Goal: Communication & Community: Share content

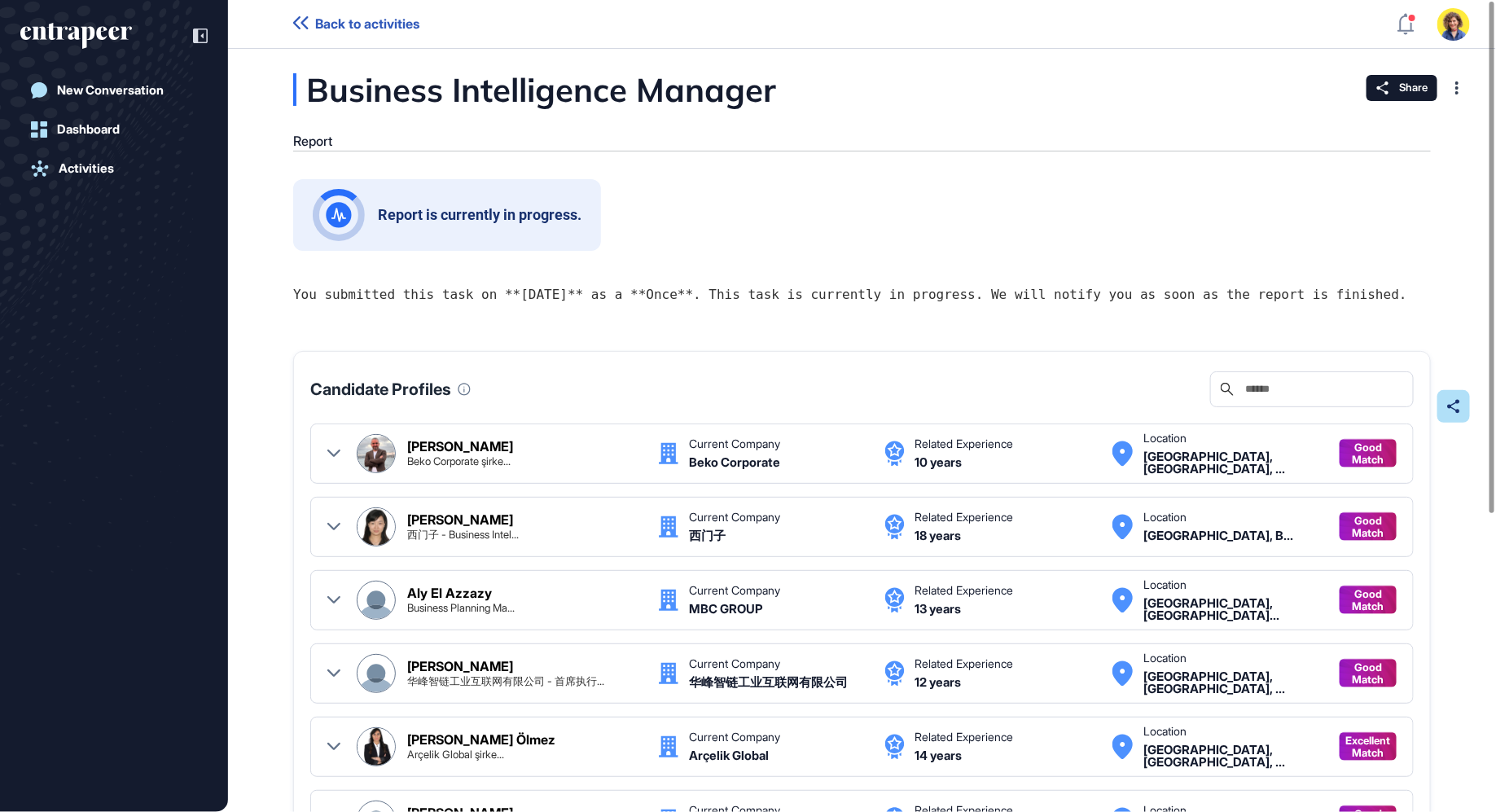
click at [341, 22] on span "Back to activities" at bounding box center [367, 25] width 104 height 16
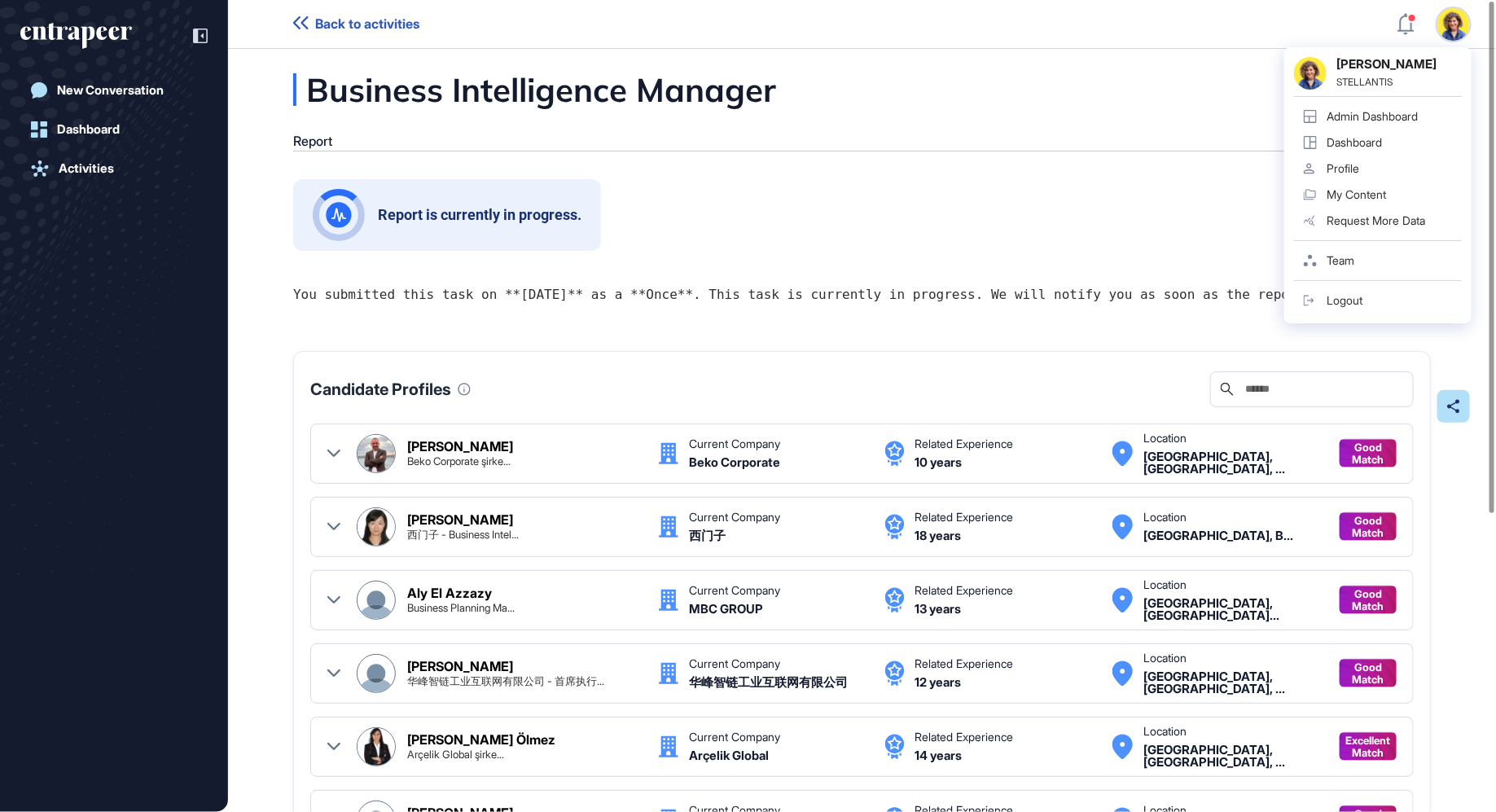
click at [1032, 174] on div "Business Intelligence Manager Report Share Report is currently in progress. You…" at bounding box center [862, 647] width 1268 height 1149
click at [346, 26] on span "Back to activities" at bounding box center [367, 25] width 104 height 16
click at [911, 202] on div "Report is currently in progress." at bounding box center [862, 215] width 1138 height 72
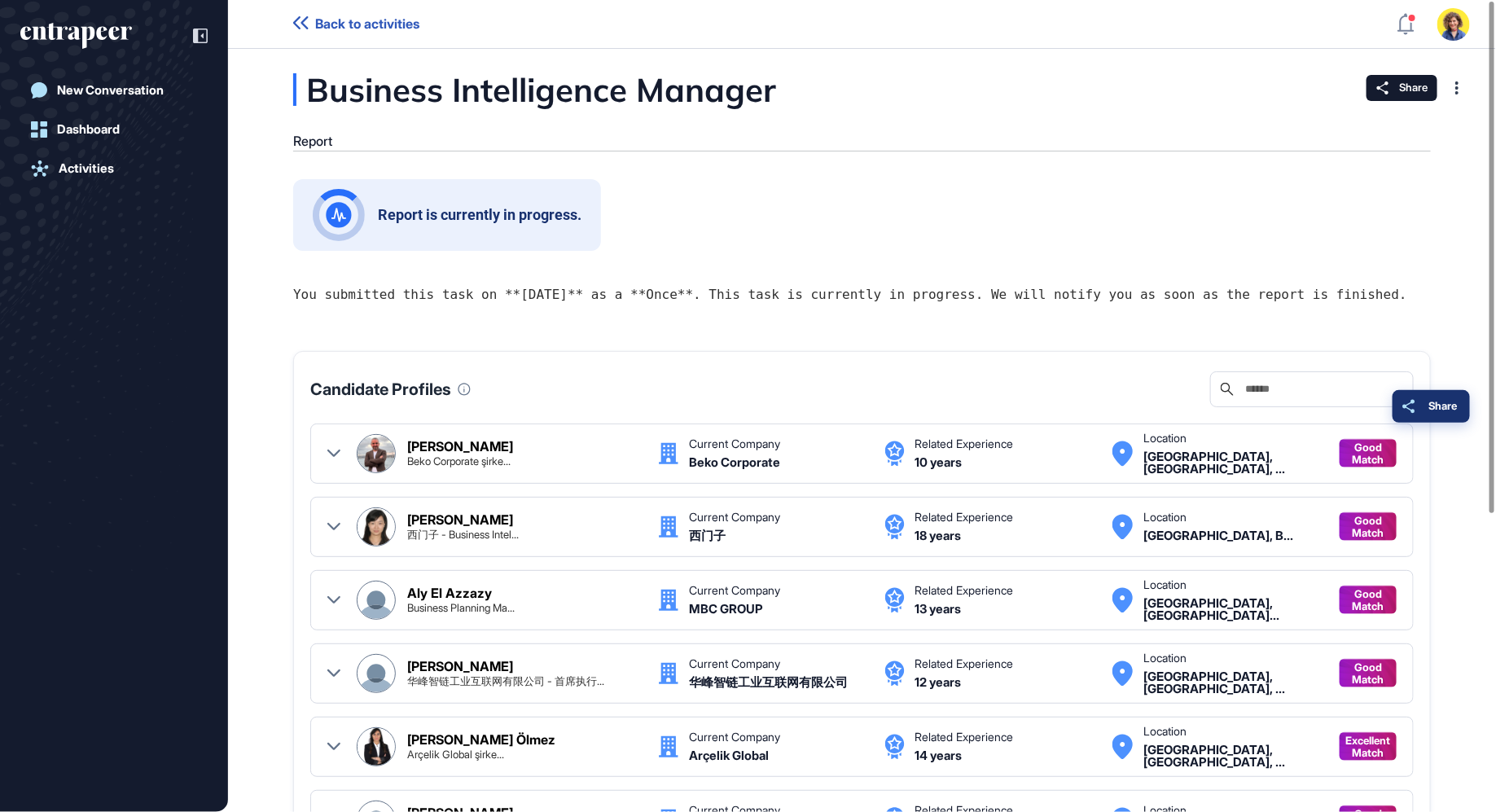
click at [1463, 406] on button "Share" at bounding box center [1431, 406] width 78 height 32
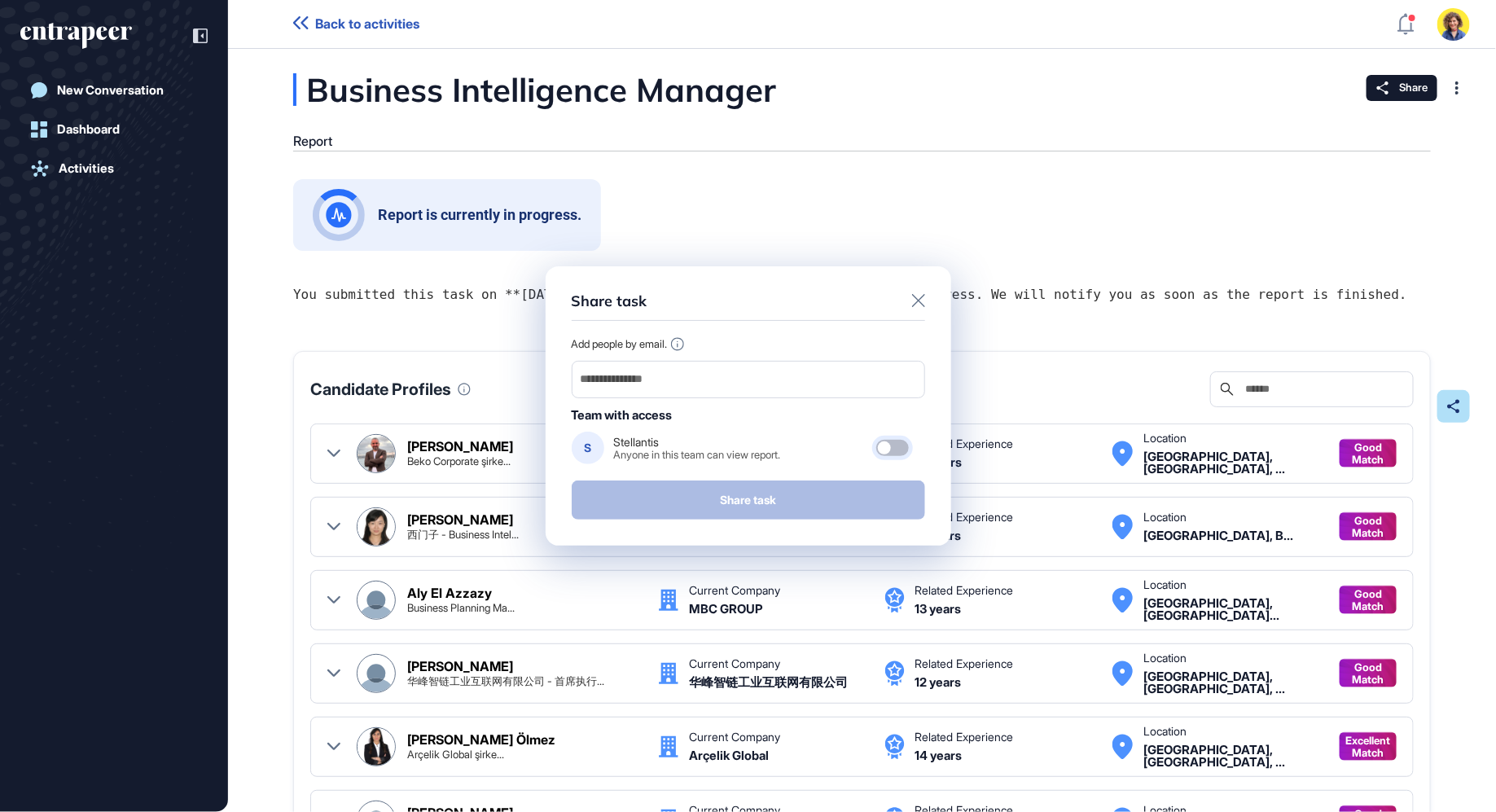
click at [891, 441] on div at bounding box center [892, 448] width 32 height 17
click at [891, 445] on div at bounding box center [892, 448] width 32 height 17
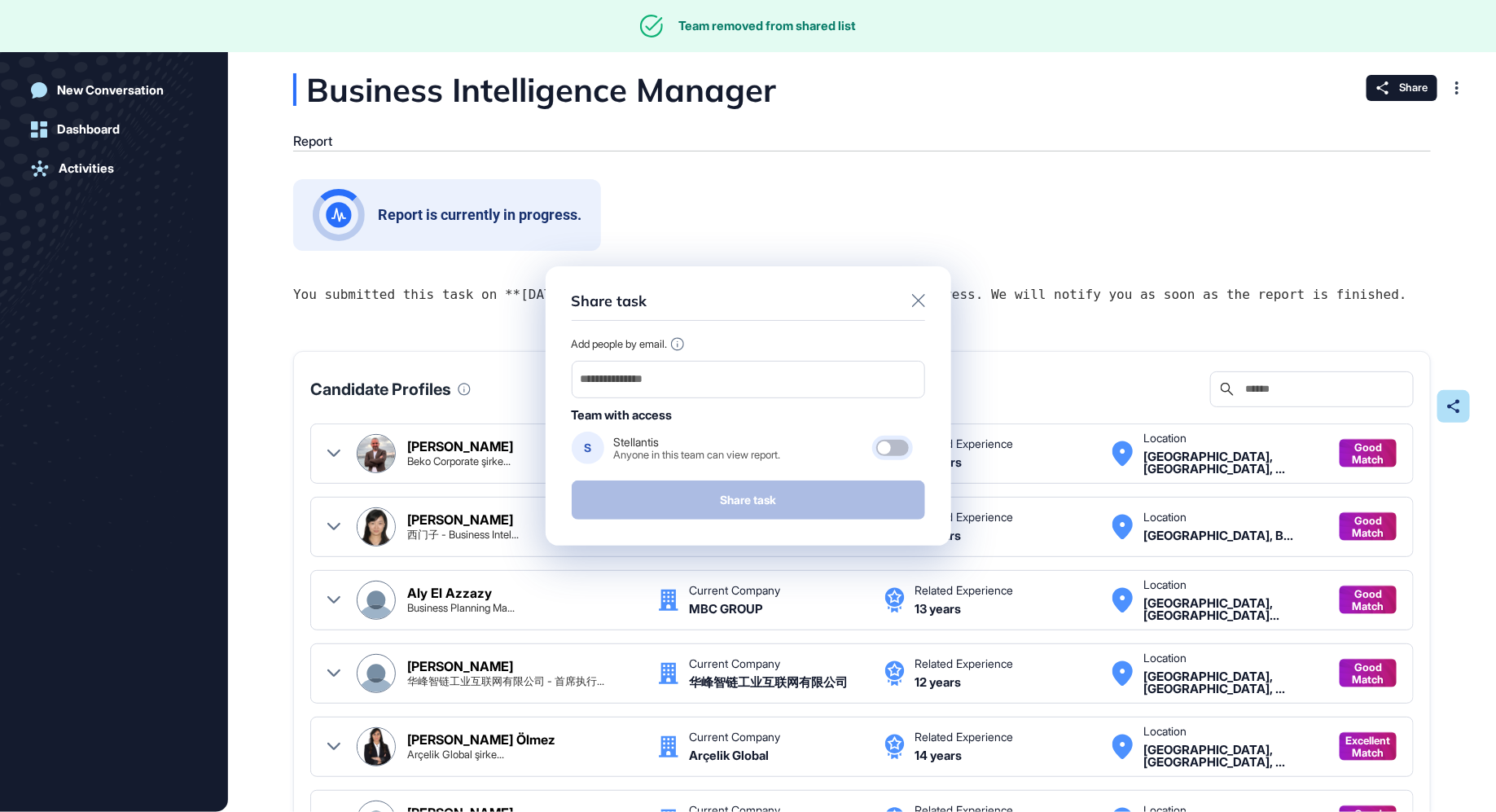
click at [890, 447] on div at bounding box center [892, 448] width 32 height 17
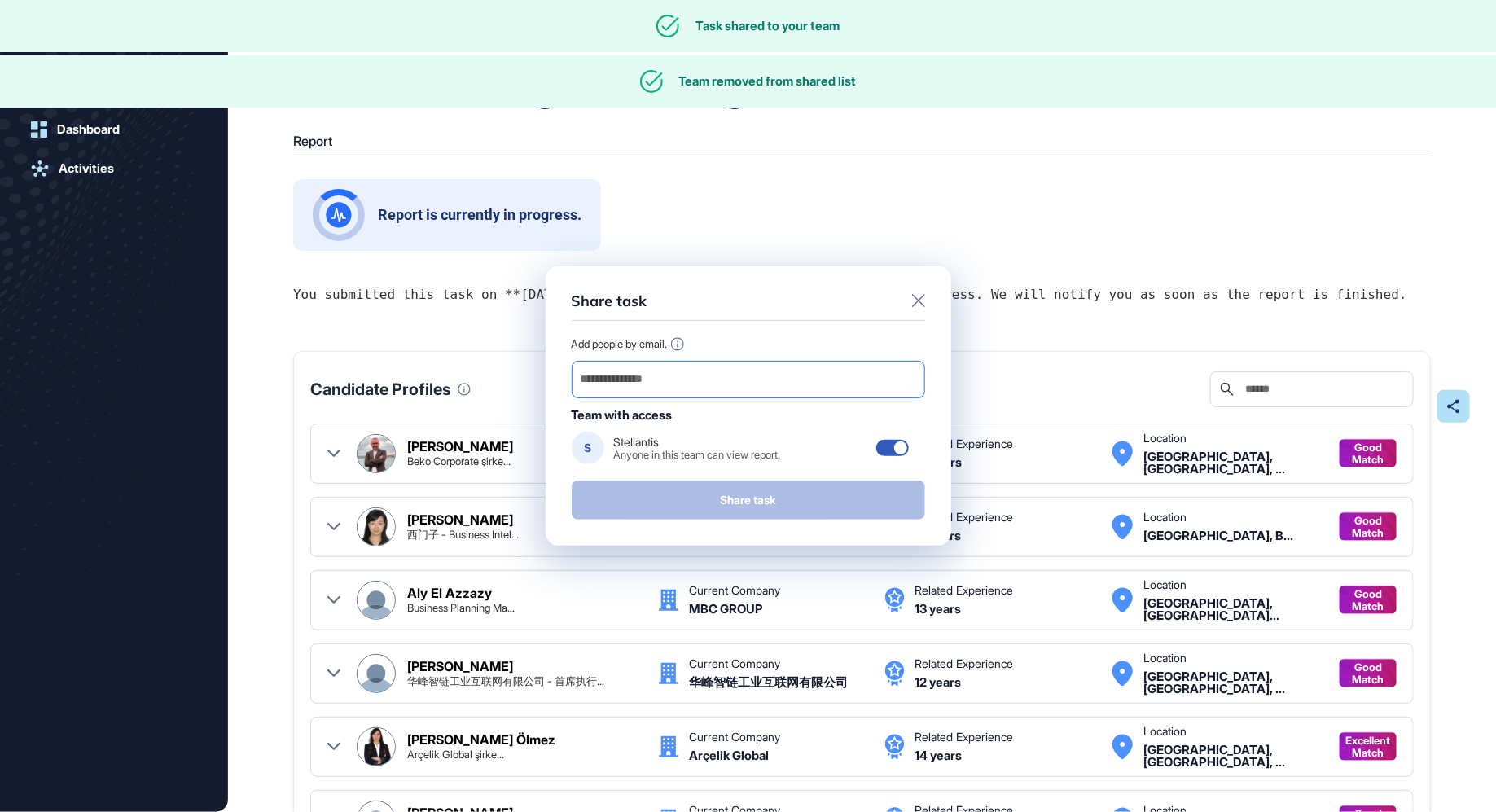
click at [725, 383] on input "email" at bounding box center [748, 379] width 339 height 23
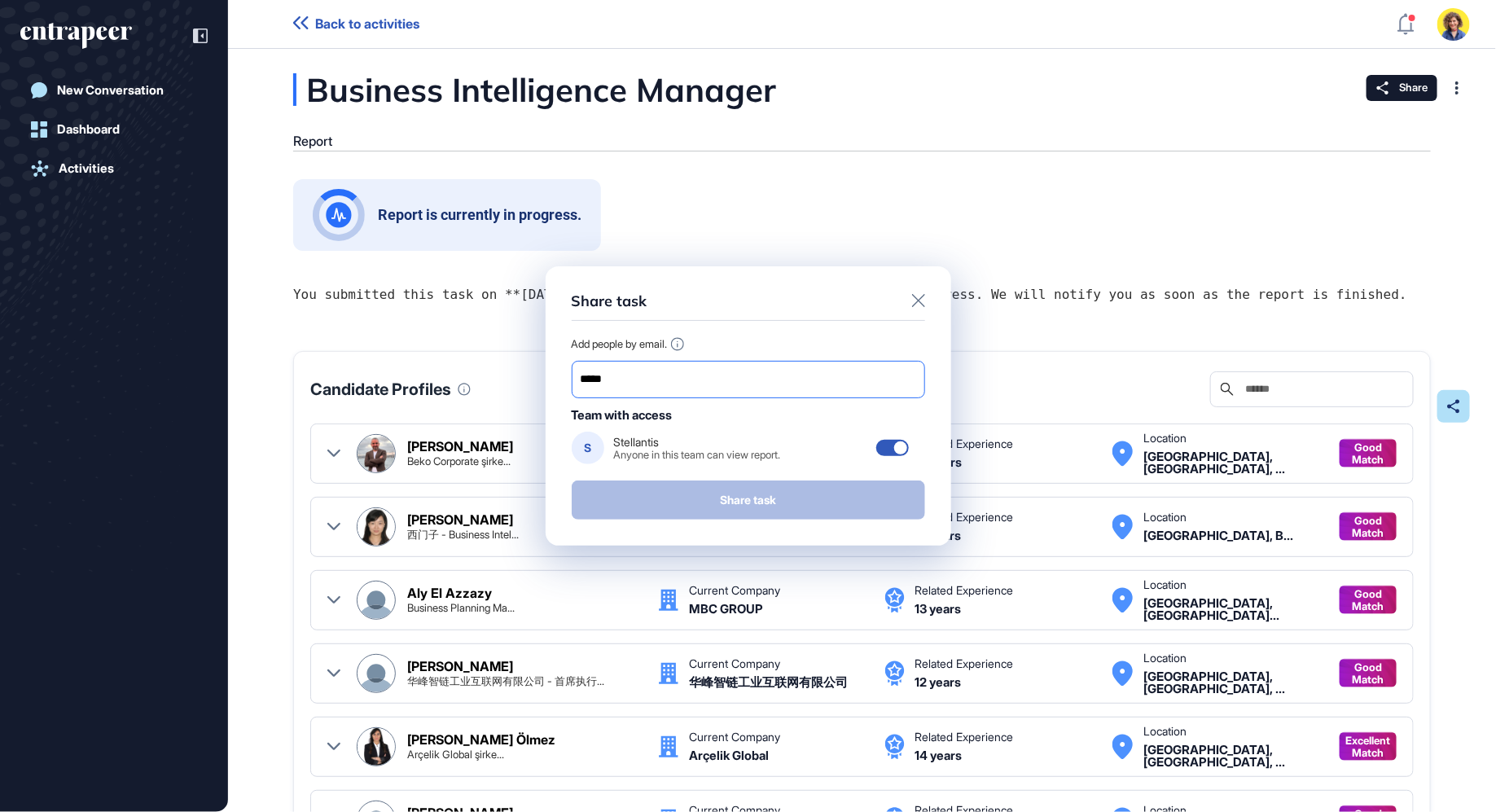
click at [714, 378] on input "*****" at bounding box center [748, 379] width 339 height 23
paste input "**********"
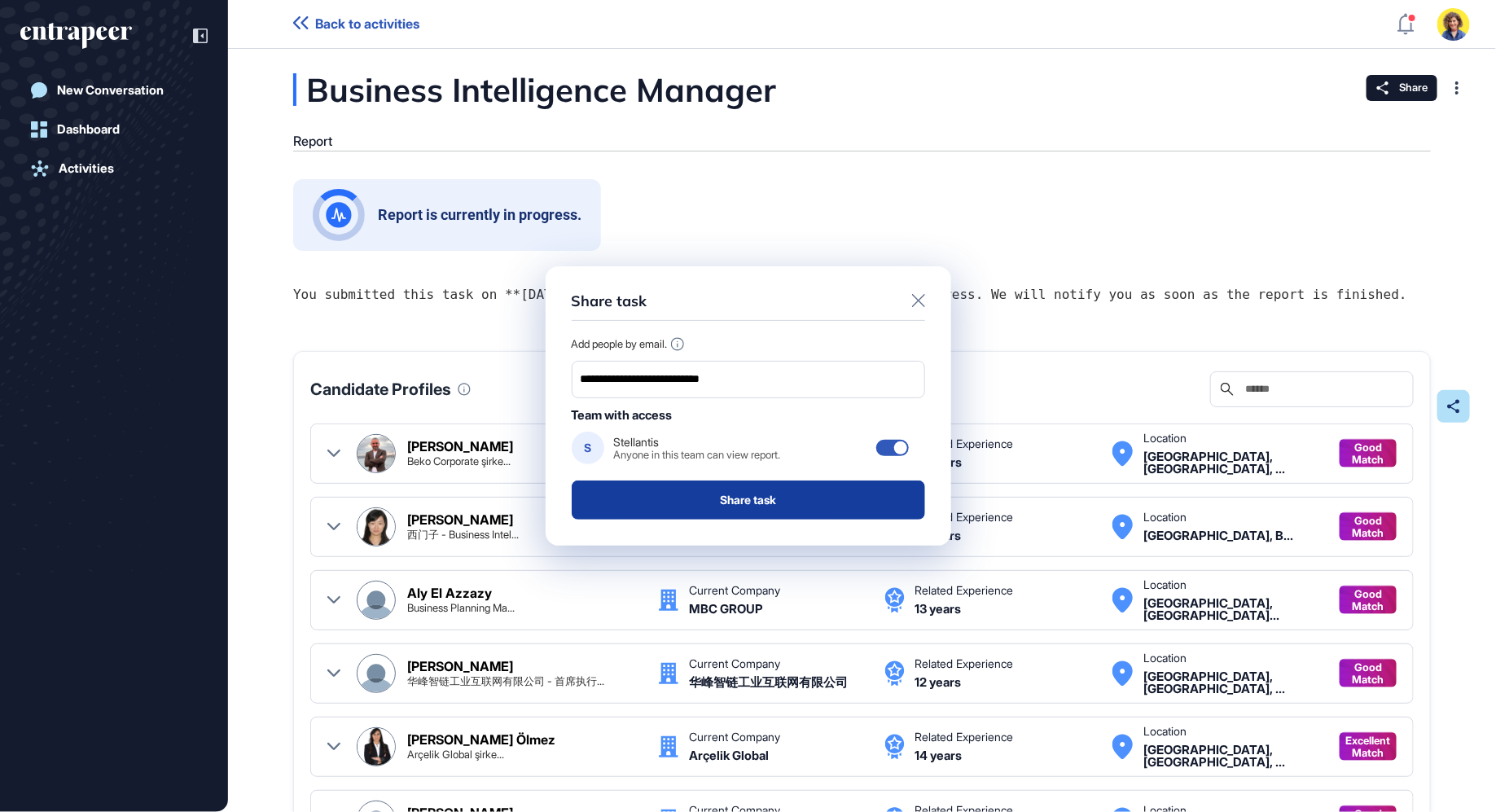
type input "**********"
click at [756, 506] on button "Share task" at bounding box center [748, 500] width 353 height 39
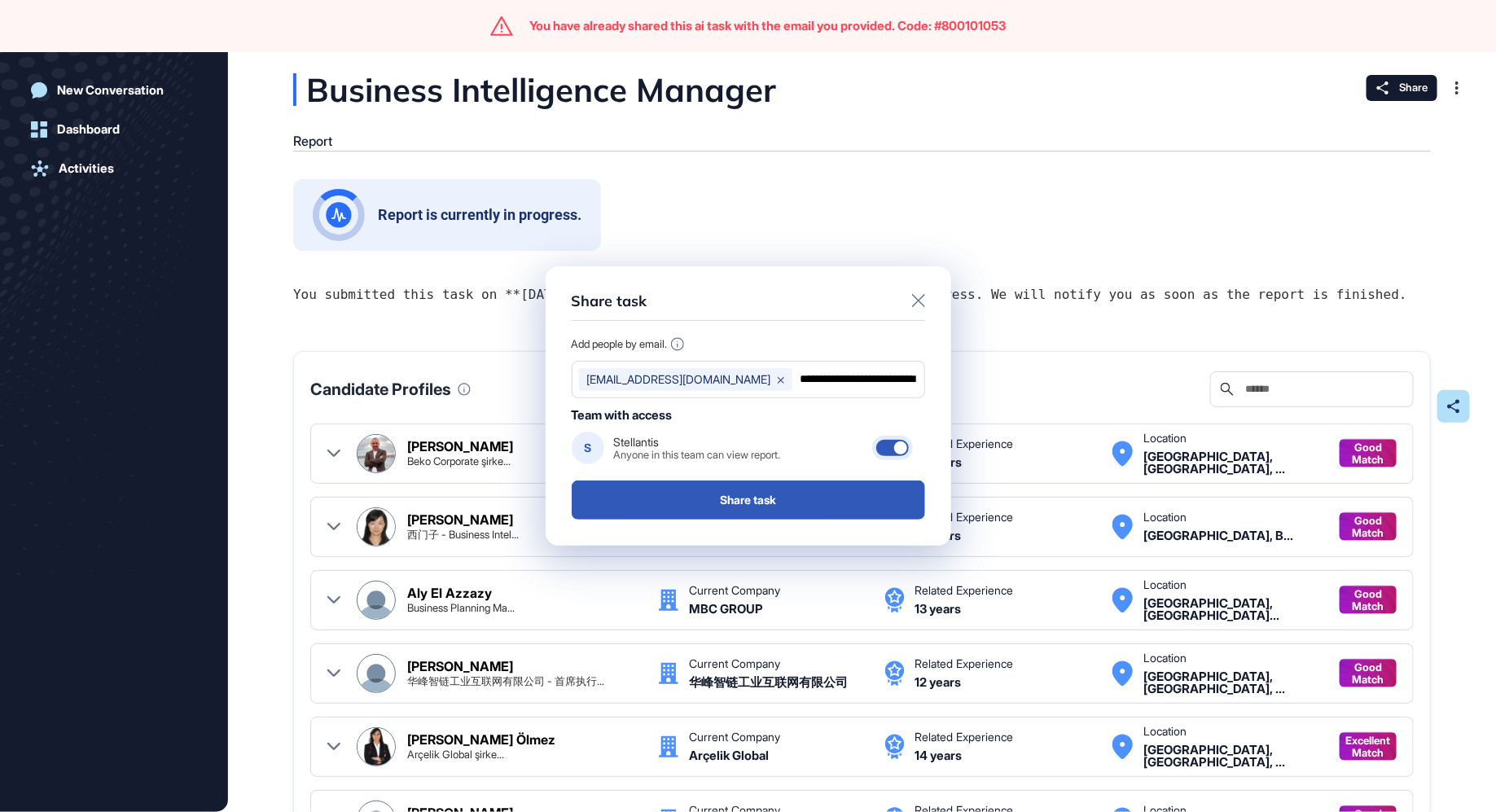
click at [898, 448] on div at bounding box center [900, 447] width 13 height 13
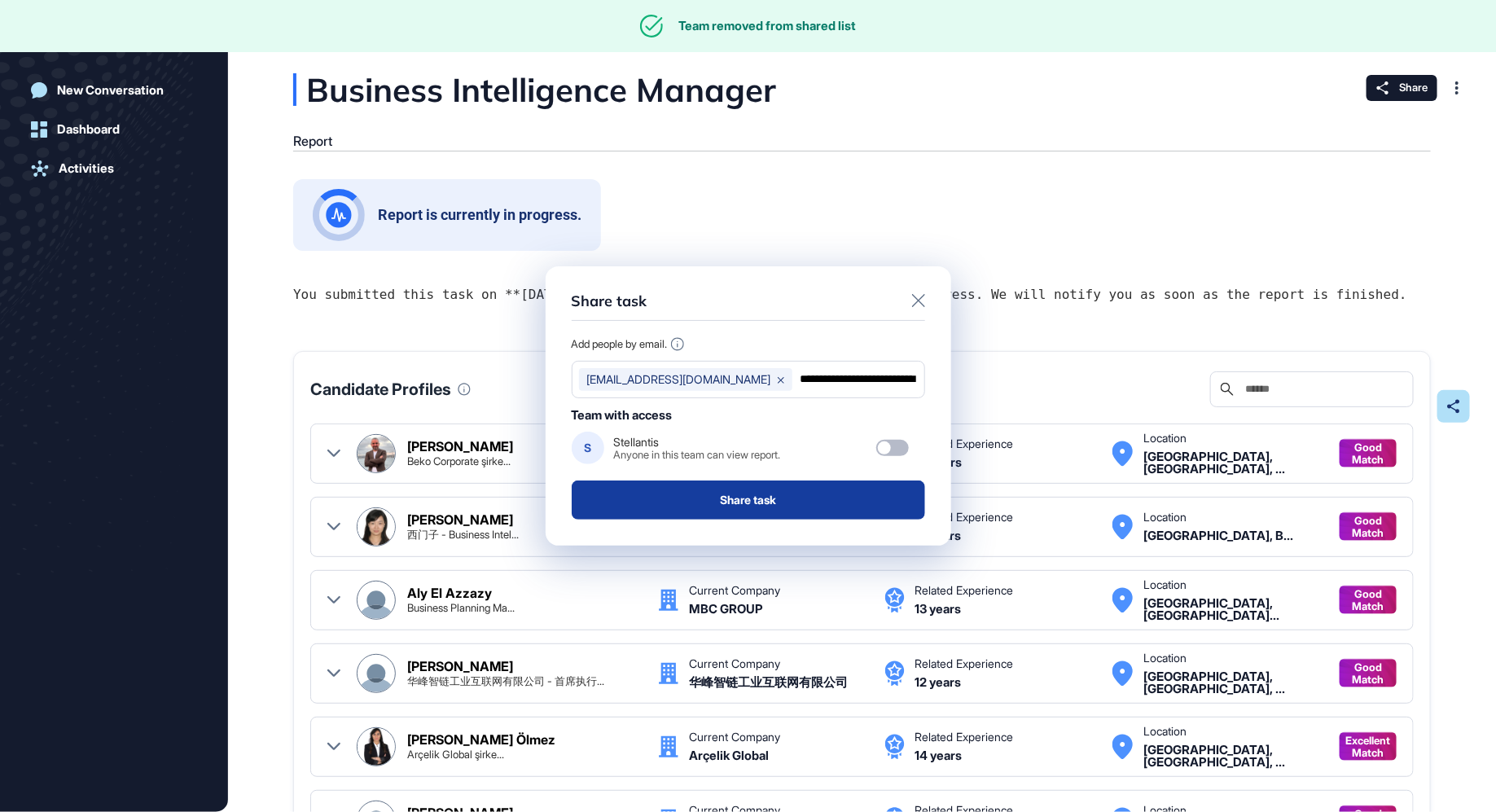
click at [756, 502] on button "Share task" at bounding box center [748, 500] width 353 height 39
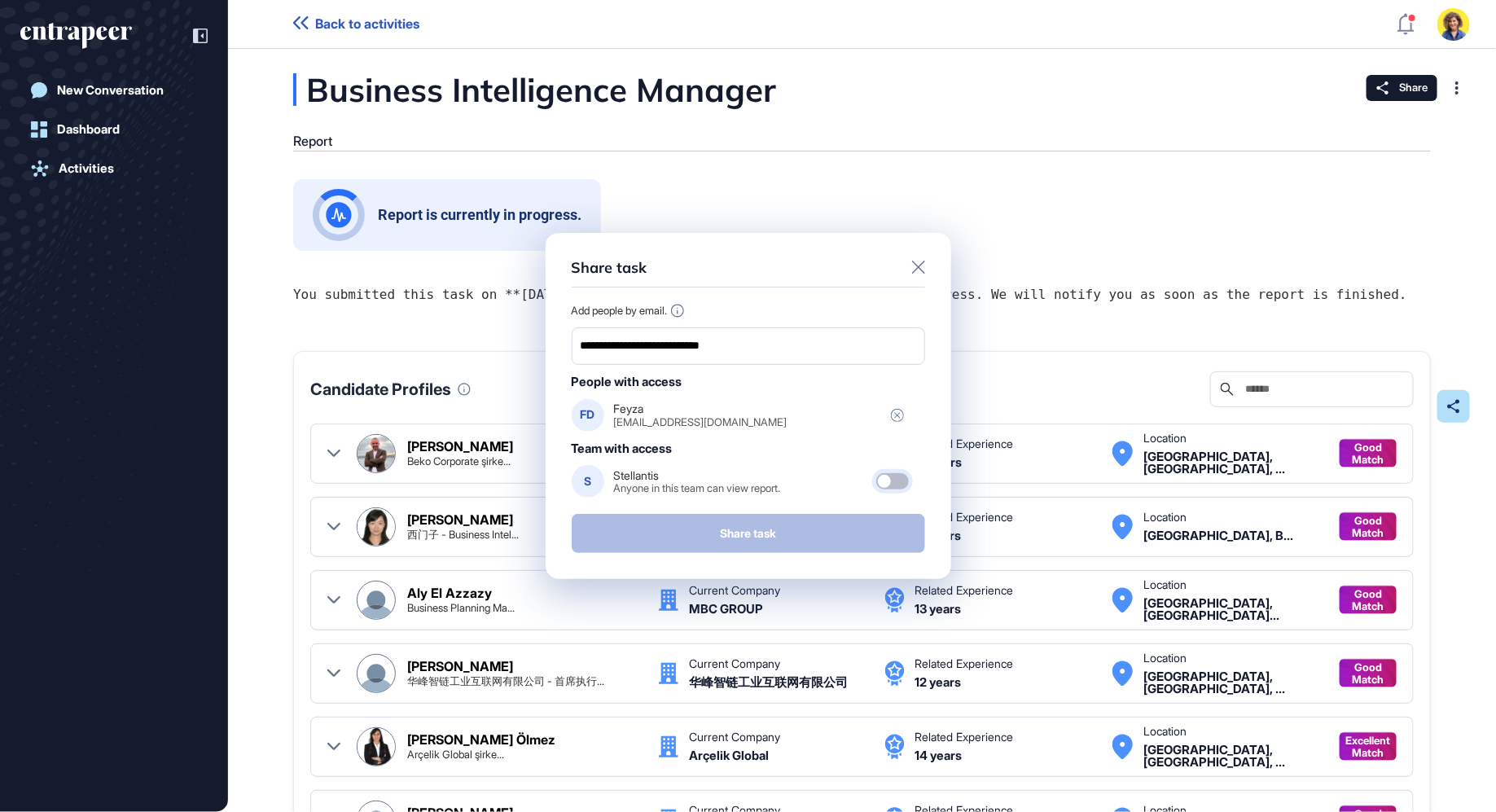
click at [888, 483] on div at bounding box center [884, 480] width 13 height 13
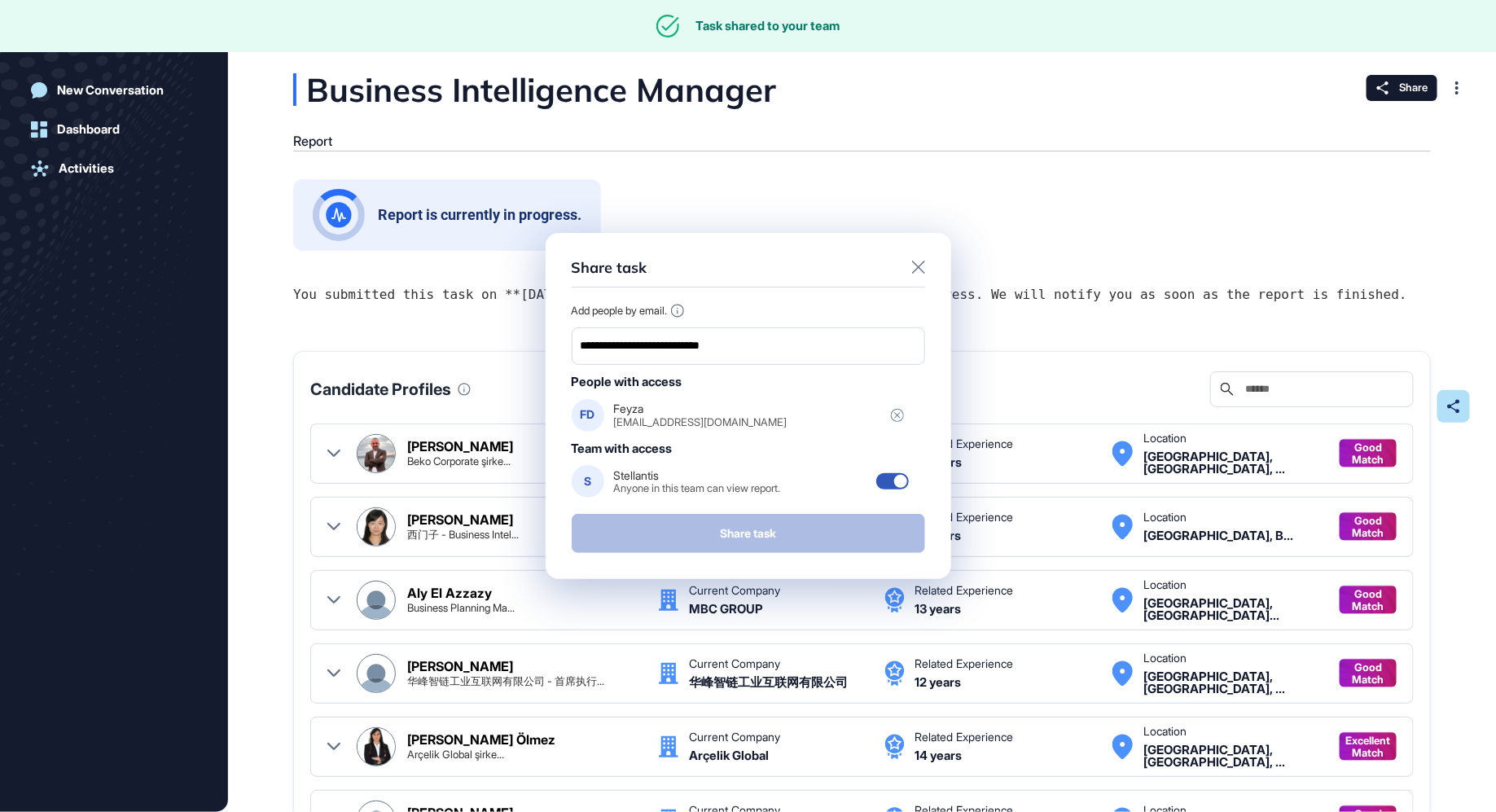
click at [919, 268] on icon at bounding box center [918, 267] width 13 height 13
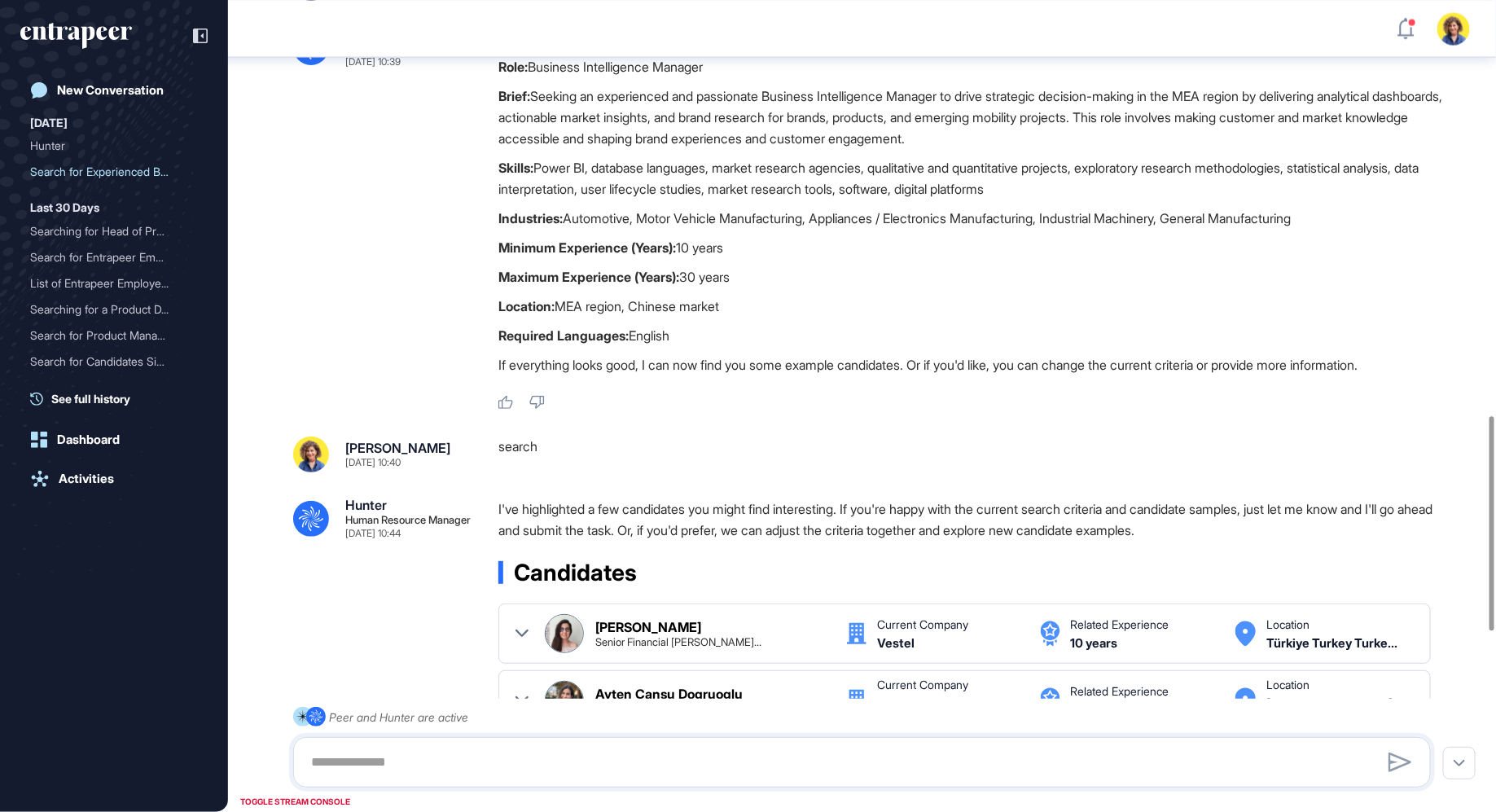
scroll to position [1497, 0]
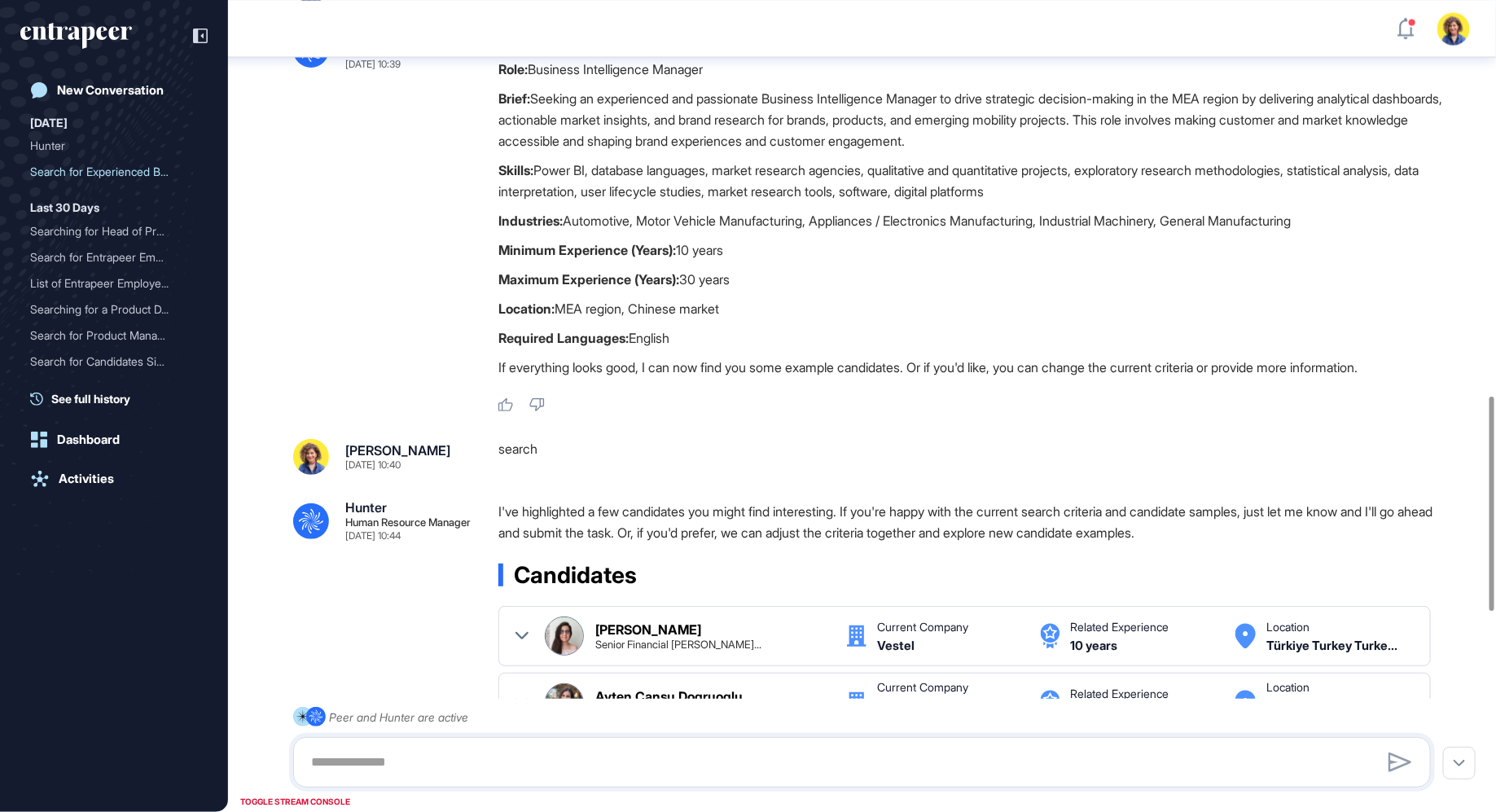
drag, startPoint x: 785, startPoint y: 328, endPoint x: 431, endPoint y: 315, distance: 354.2
click at [430, 316] on div ".cls-2{fill:#fff} Hunter Human Resource Manager Sep 09, 2025 10:39 Thanks for s…" at bounding box center [862, 221] width 1138 height 384
click at [906, 348] on p "Required Languages: English" at bounding box center [970, 339] width 946 height 22
